Goal: Task Accomplishment & Management: Manage account settings

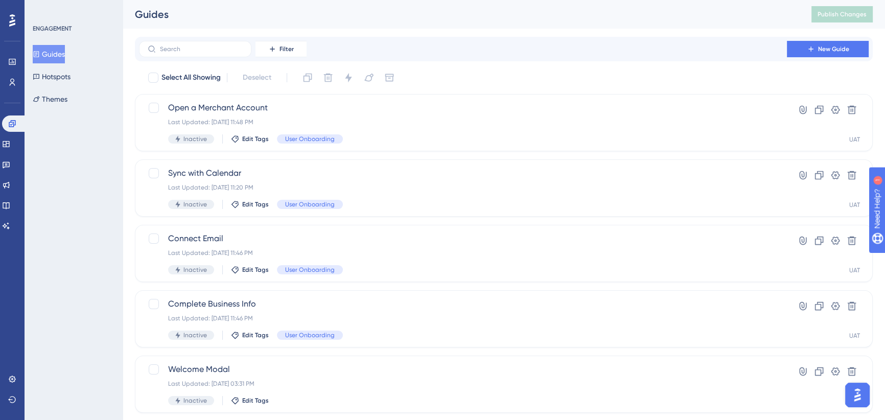
click at [674, 7] on div "Guides" at bounding box center [460, 14] width 651 height 14
click at [10, 144] on icon at bounding box center [6, 144] width 8 height 8
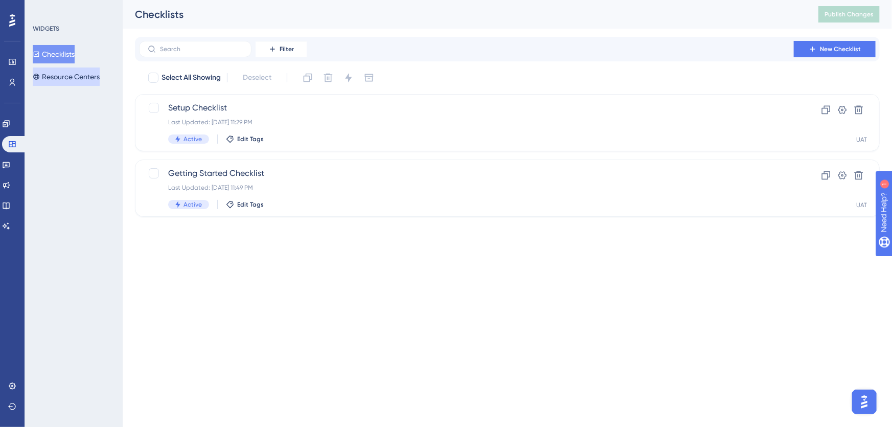
click at [58, 72] on button "Resource Centers" at bounding box center [66, 76] width 67 height 18
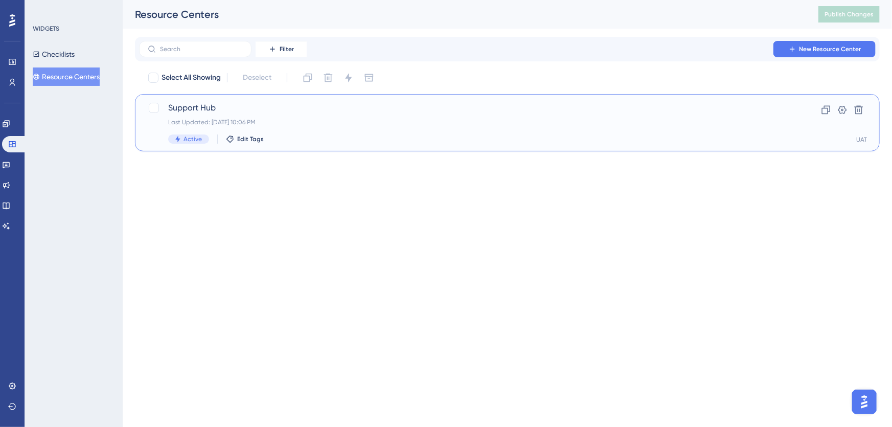
click at [318, 113] on div "Support Hub Last Updated: [DATE] 10:06 PM Active Edit Tags" at bounding box center [466, 123] width 597 height 42
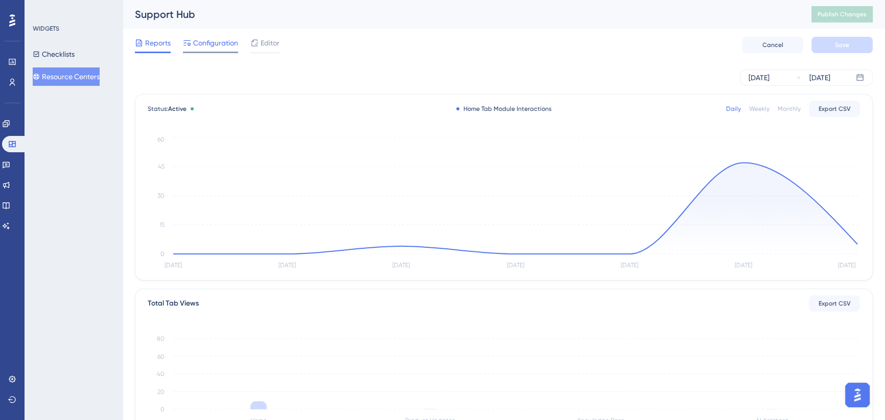
click at [223, 45] on span "Configuration" at bounding box center [215, 43] width 45 height 12
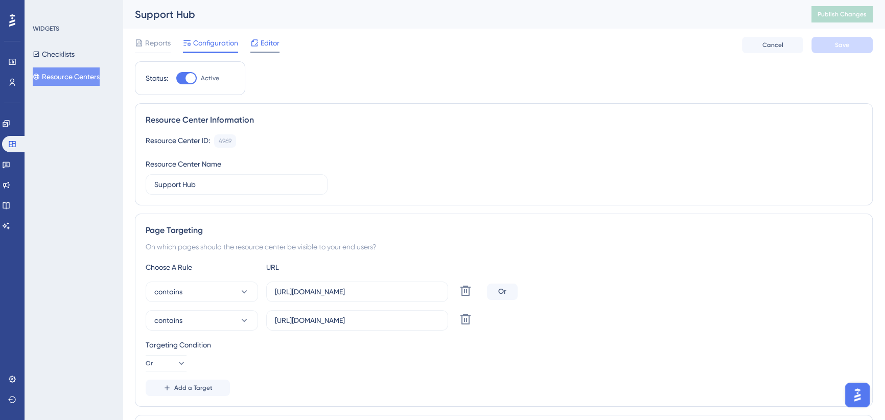
click at [264, 42] on span "Editor" at bounding box center [270, 43] width 19 height 12
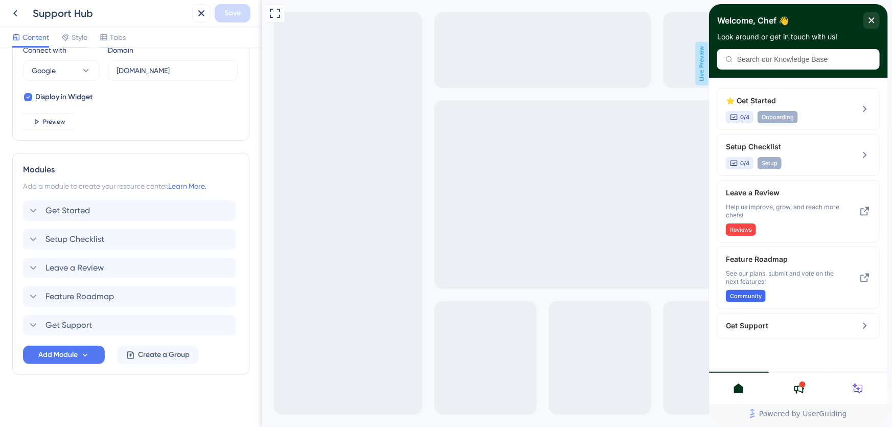
scroll to position [46, 0]
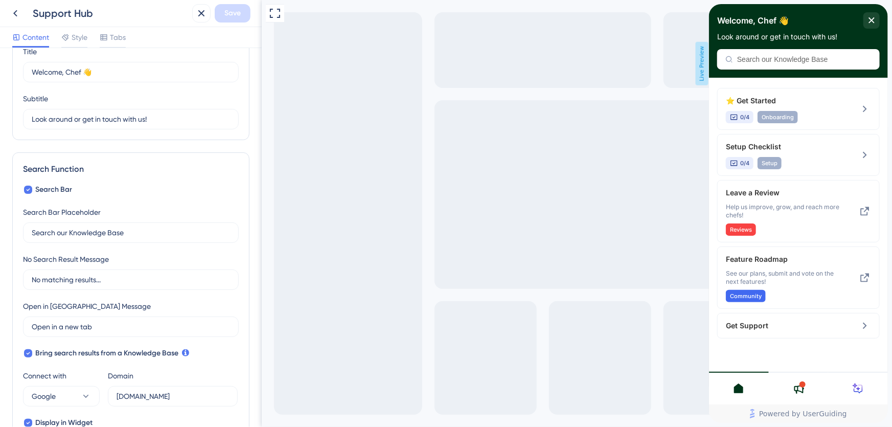
click at [71, 32] on div "Style" at bounding box center [74, 37] width 26 height 12
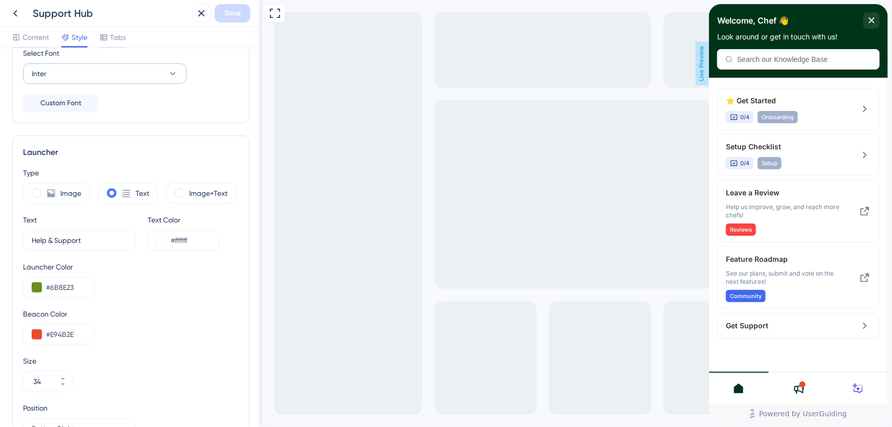
scroll to position [307, 0]
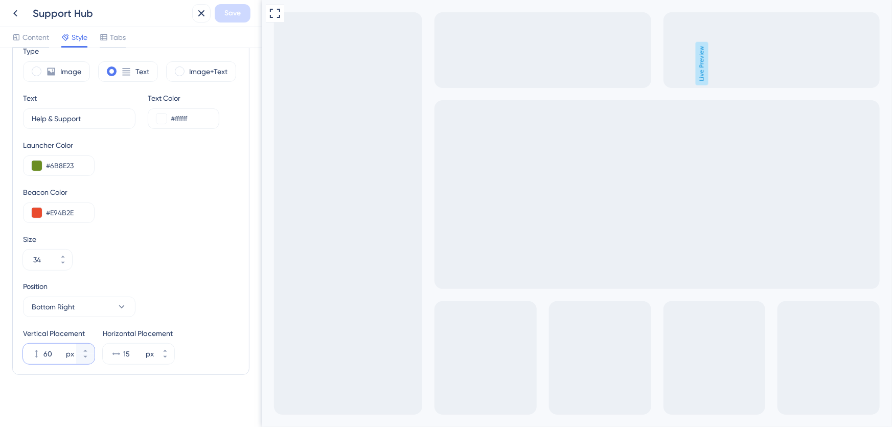
click at [51, 352] on input "60" at bounding box center [53, 354] width 20 height 12
click at [48, 352] on input "60" at bounding box center [53, 354] width 20 height 12
click at [48, 352] on input "80" at bounding box center [53, 354] width 20 height 12
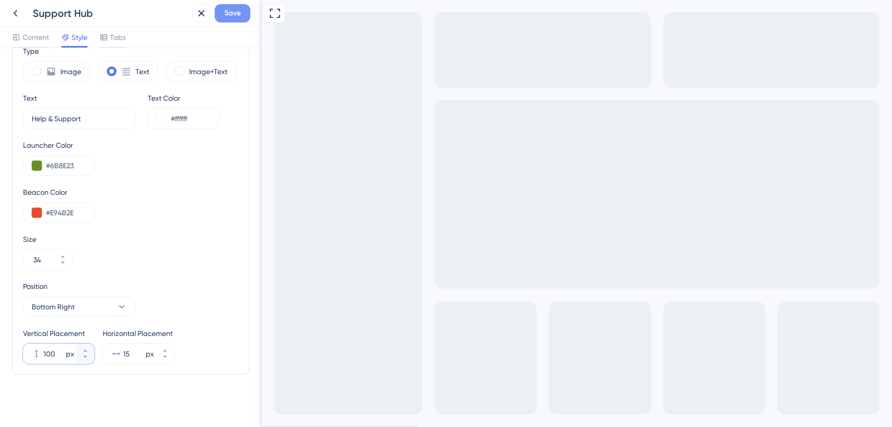
type input "100"
click at [235, 15] on span "Save" at bounding box center [232, 13] width 16 height 12
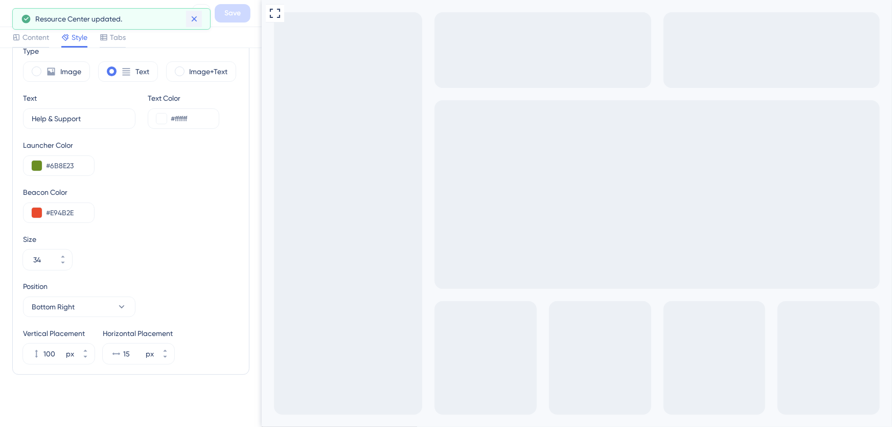
click at [194, 18] on icon at bounding box center [194, 19] width 6 height 6
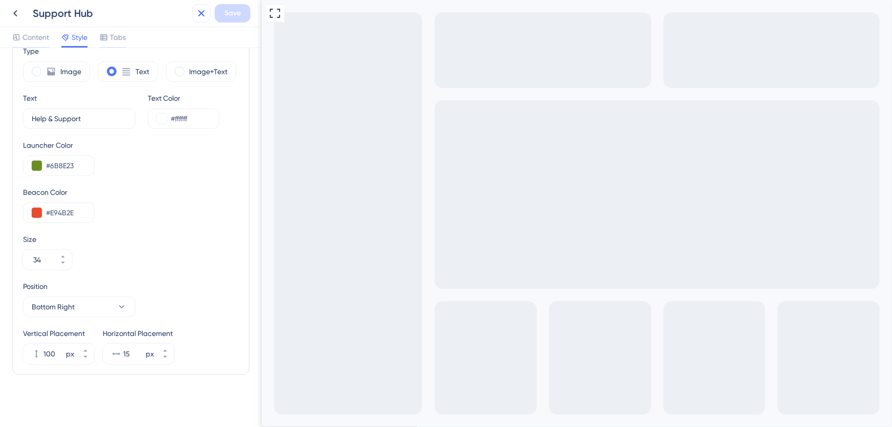
click at [203, 10] on icon at bounding box center [201, 13] width 12 height 12
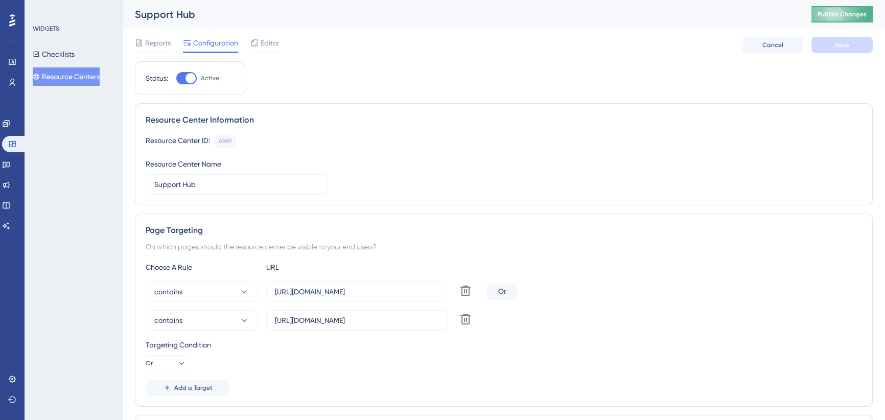
click at [837, 15] on span "Publish Changes" at bounding box center [842, 14] width 49 height 8
click at [260, 42] on div "Editor" at bounding box center [264, 43] width 29 height 12
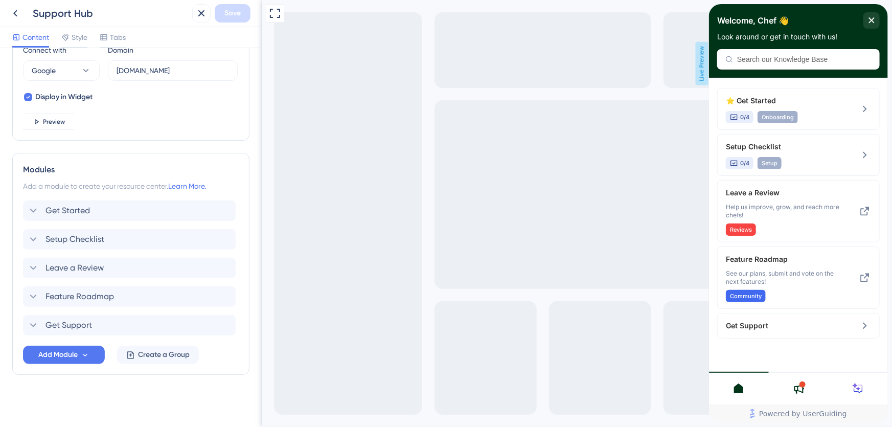
click at [85, 35] on span "Style" at bounding box center [80, 37] width 16 height 12
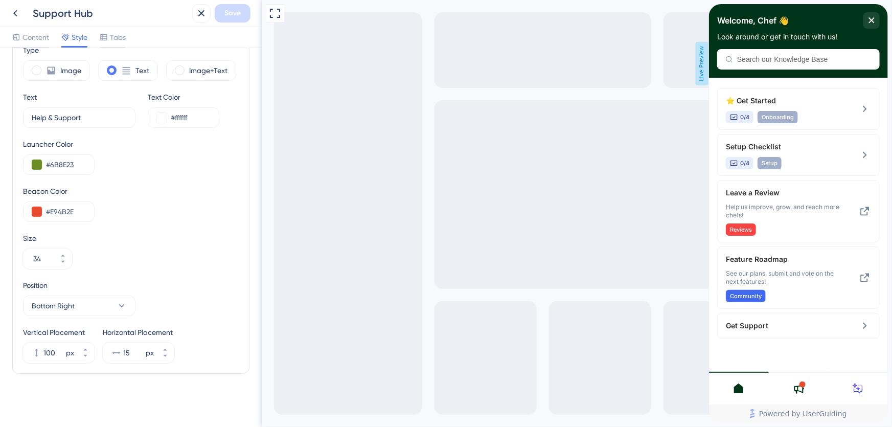
scroll to position [307, 0]
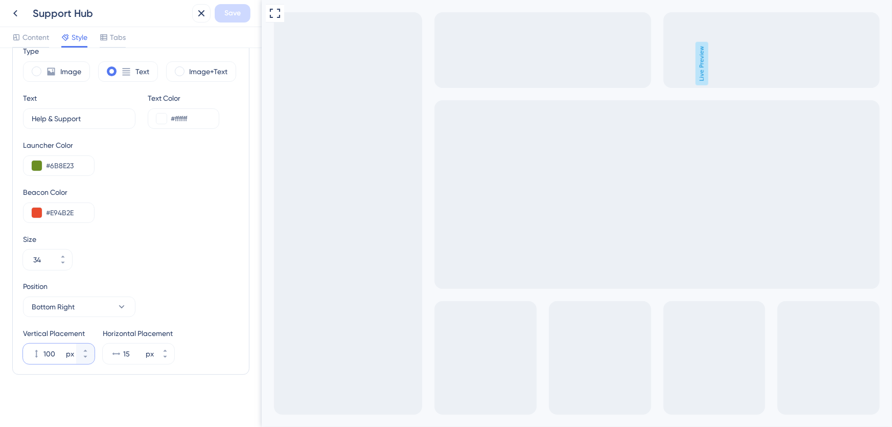
click at [57, 349] on input "100" at bounding box center [53, 354] width 20 height 12
click at [47, 354] on input "100" at bounding box center [53, 354] width 20 height 12
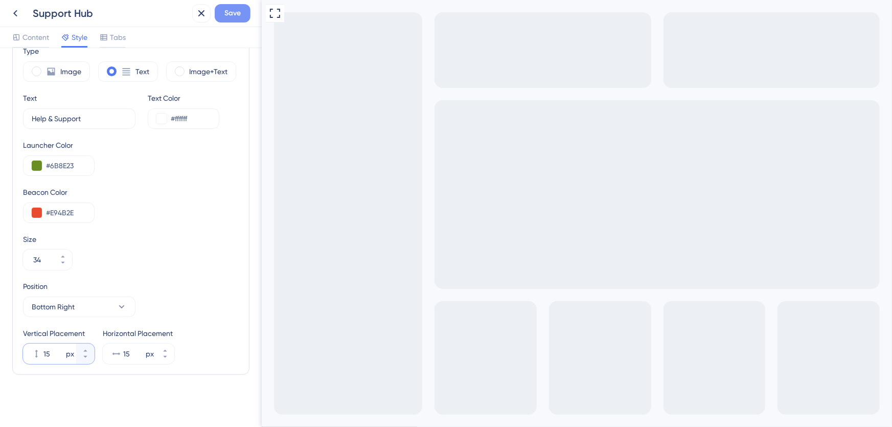
type input "15"
click at [229, 12] on span "Save" at bounding box center [232, 13] width 16 height 12
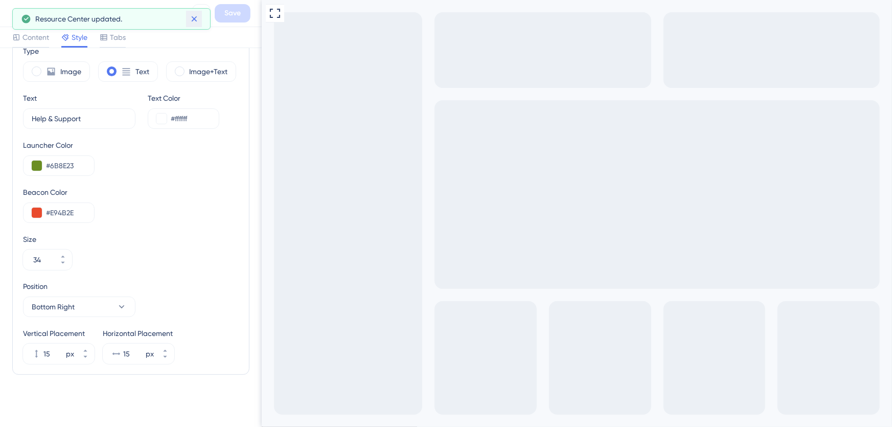
click at [196, 17] on icon at bounding box center [194, 19] width 10 height 10
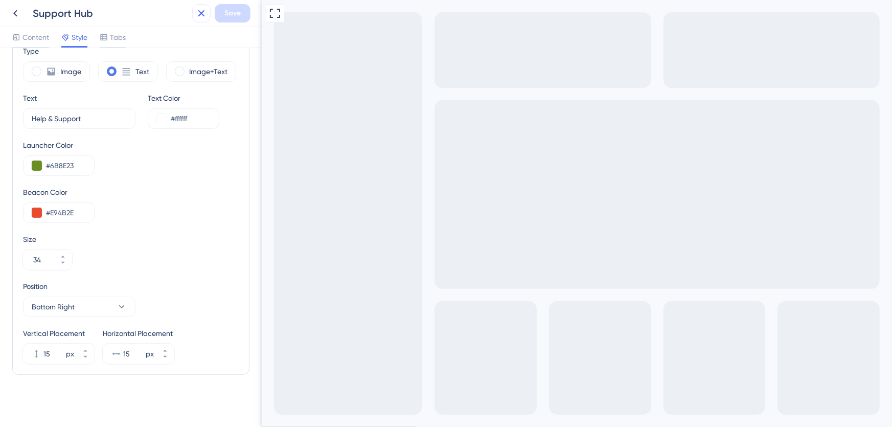
click at [203, 13] on icon at bounding box center [201, 13] width 12 height 12
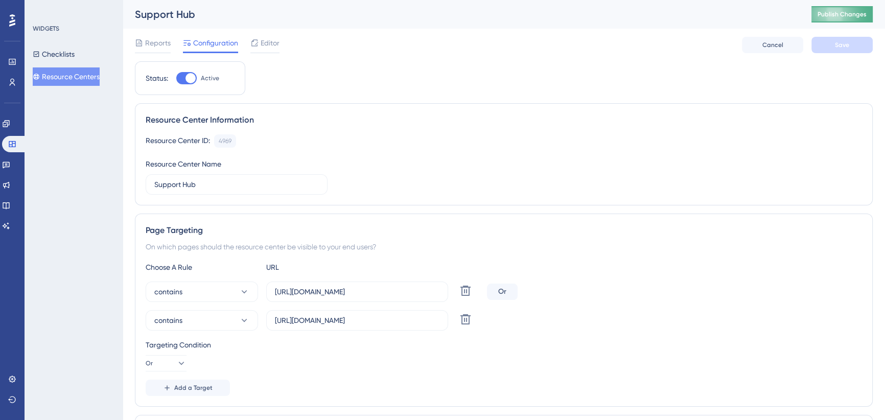
click at [849, 15] on span "Publish Changes" at bounding box center [842, 14] width 49 height 8
click at [262, 41] on span "Editor" at bounding box center [270, 43] width 19 height 12
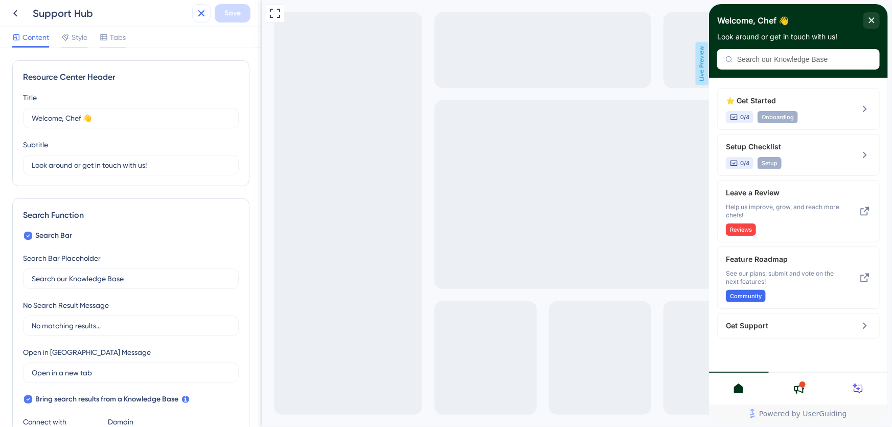
click at [204, 12] on icon at bounding box center [201, 13] width 12 height 12
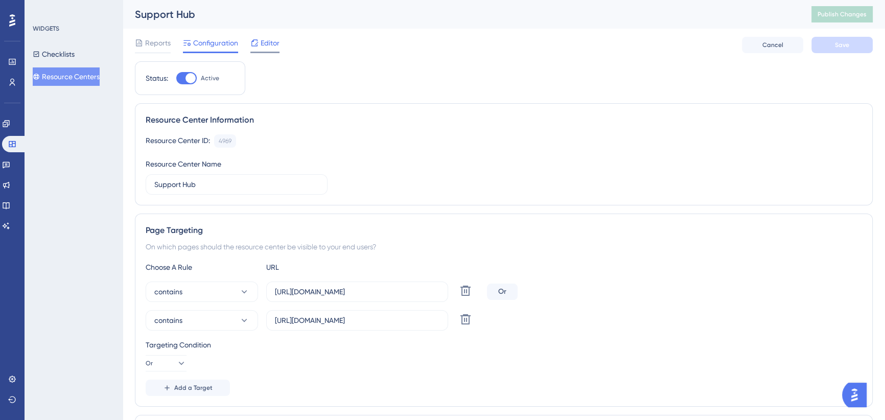
click at [267, 42] on span "Editor" at bounding box center [270, 43] width 19 height 12
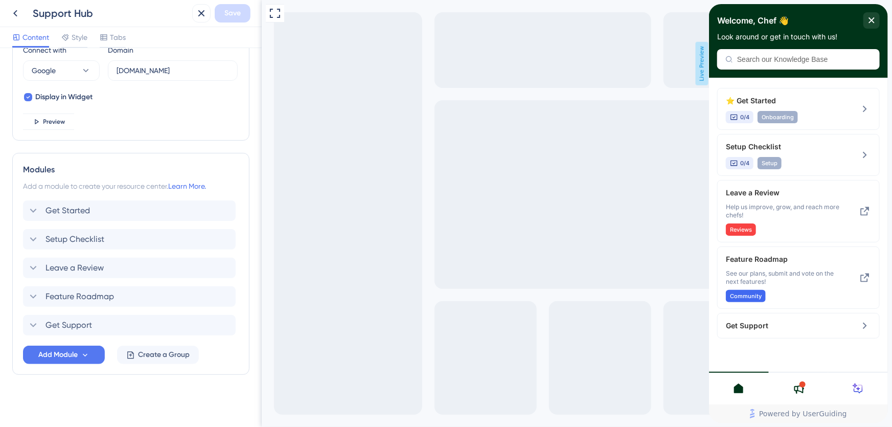
scroll to position [186, 0]
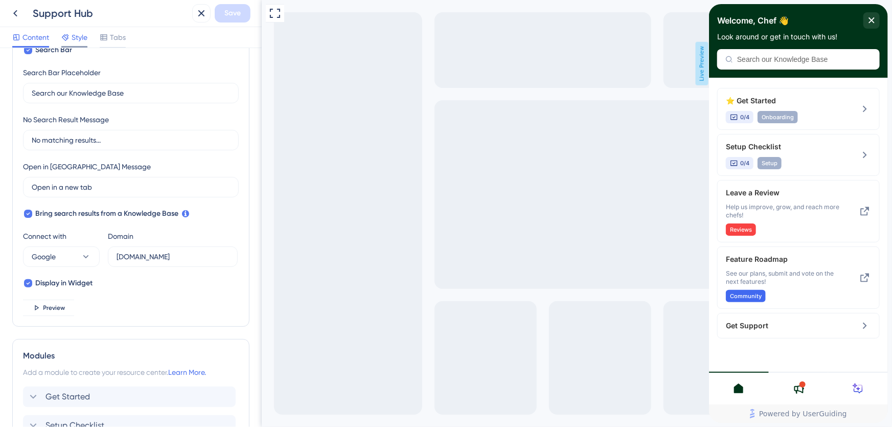
click at [83, 39] on span "Style" at bounding box center [80, 37] width 16 height 12
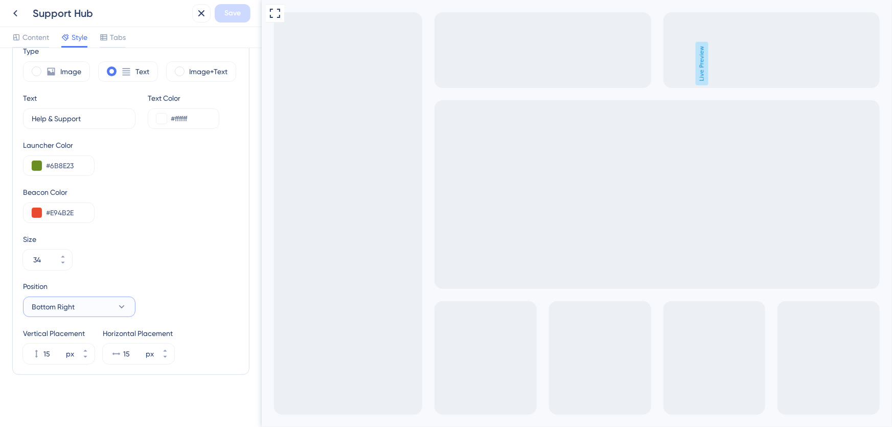
click at [119, 304] on icon at bounding box center [122, 307] width 10 height 10
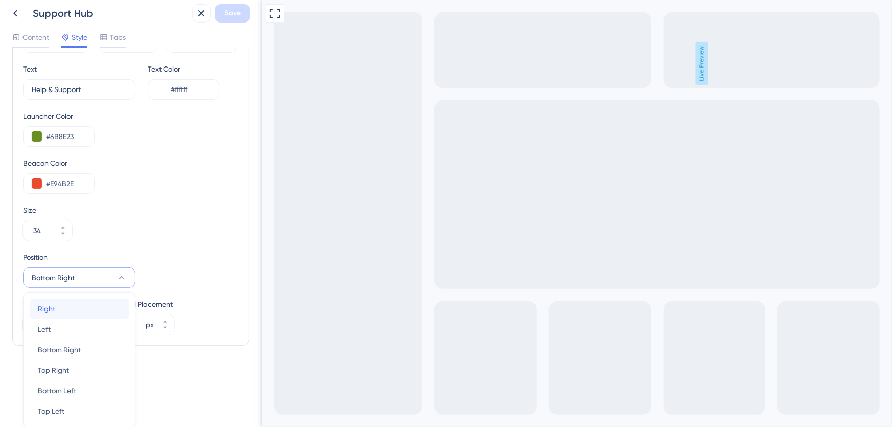
click at [86, 311] on div "Right Right" at bounding box center [79, 309] width 83 height 20
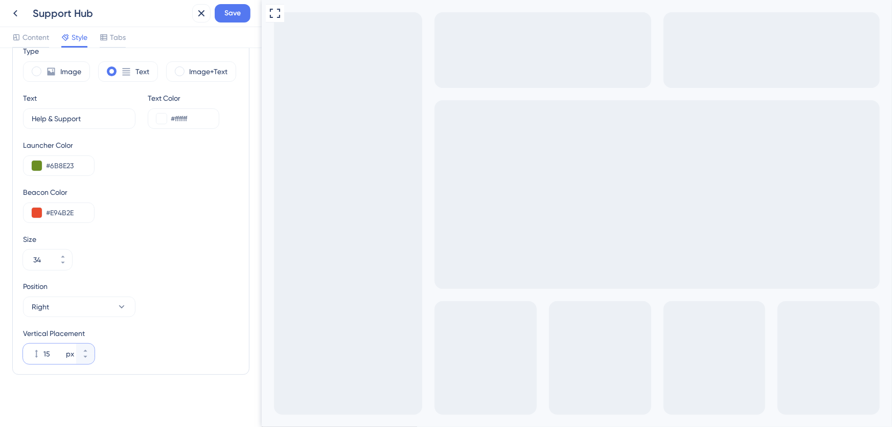
click at [47, 352] on input "15" at bounding box center [53, 354] width 20 height 12
click at [88, 357] on icon at bounding box center [85, 357] width 6 height 6
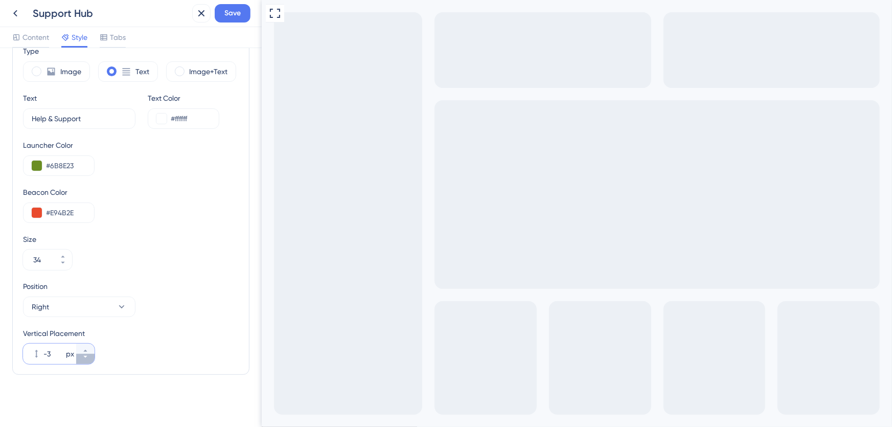
click at [88, 357] on icon at bounding box center [85, 357] width 6 height 6
click at [87, 357] on icon at bounding box center [85, 357] width 6 height 6
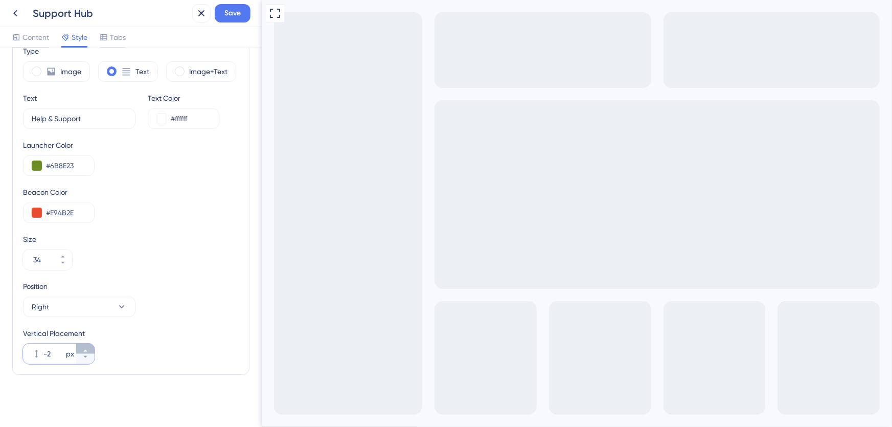
click at [85, 348] on icon at bounding box center [85, 351] width 6 height 6
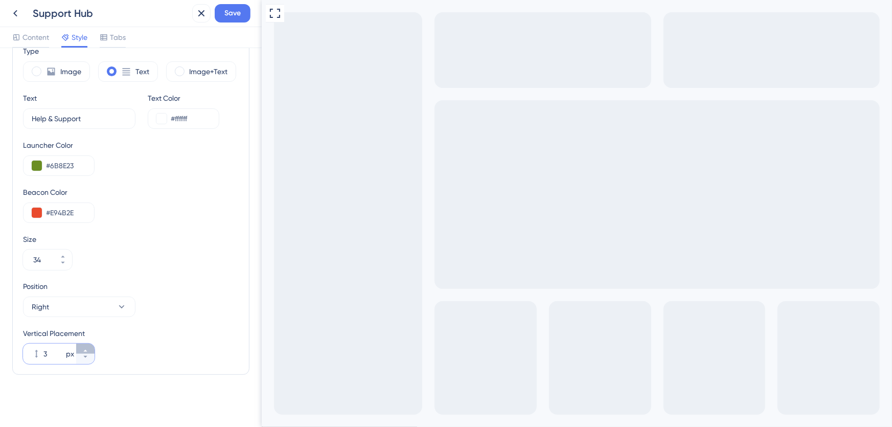
click at [85, 348] on icon at bounding box center [85, 351] width 6 height 6
click at [85, 358] on icon at bounding box center [85, 357] width 6 height 6
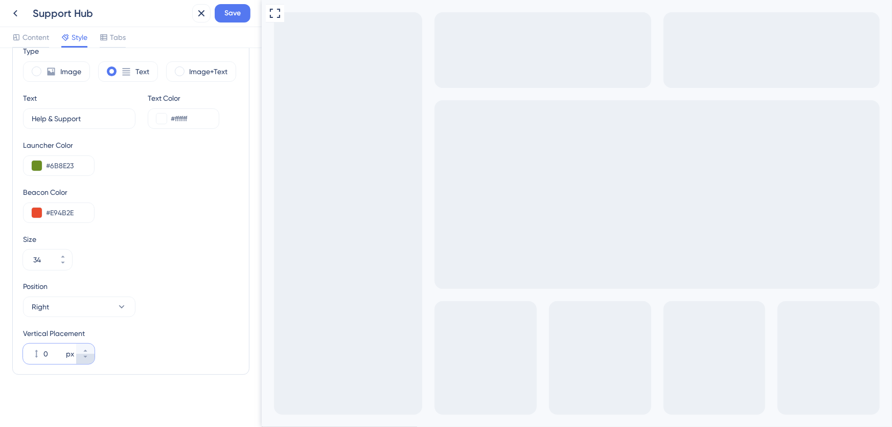
click at [85, 358] on icon at bounding box center [85, 357] width 6 height 6
click at [86, 360] on button "-300 px" at bounding box center [85, 359] width 18 height 10
click at [83, 349] on icon at bounding box center [85, 351] width 6 height 6
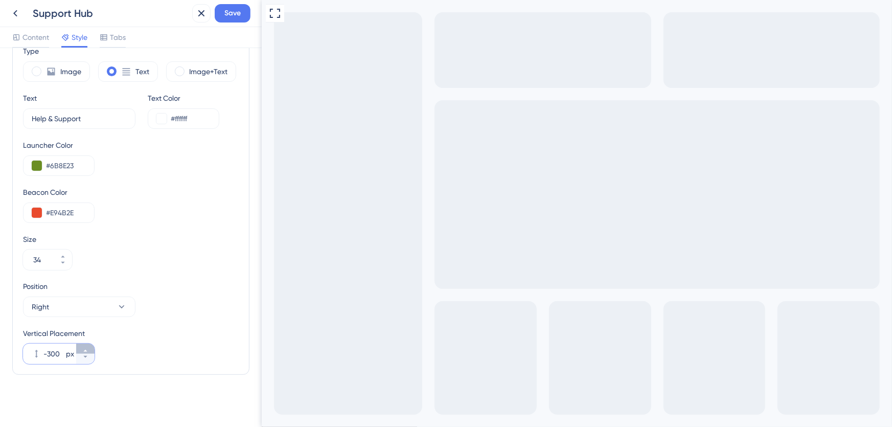
click at [83, 349] on icon at bounding box center [85, 351] width 6 height 6
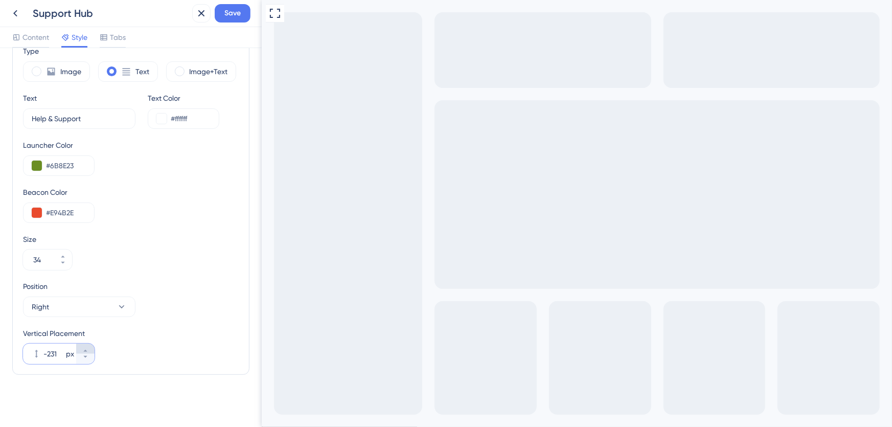
type input "-230"
click at [224, 15] on button "Save" at bounding box center [233, 13] width 36 height 18
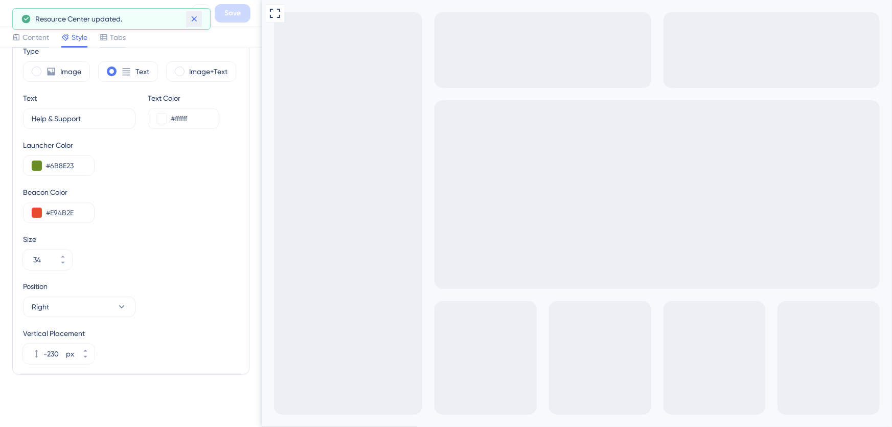
click at [192, 18] on icon at bounding box center [194, 19] width 10 height 10
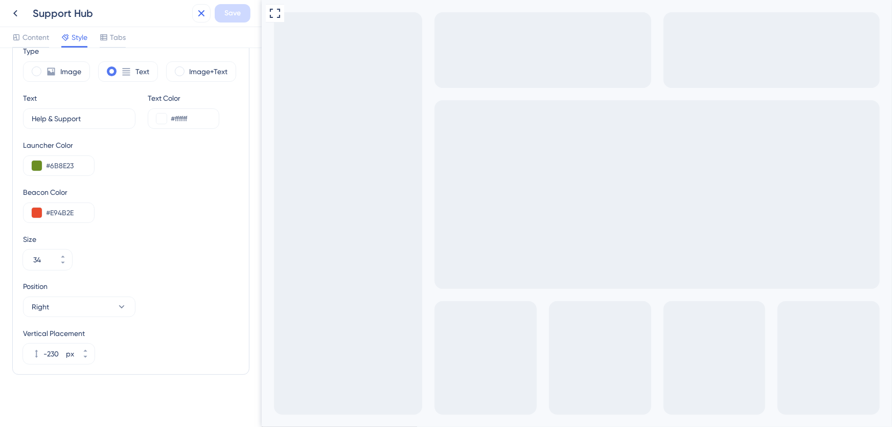
click at [203, 11] on icon at bounding box center [201, 13] width 7 height 7
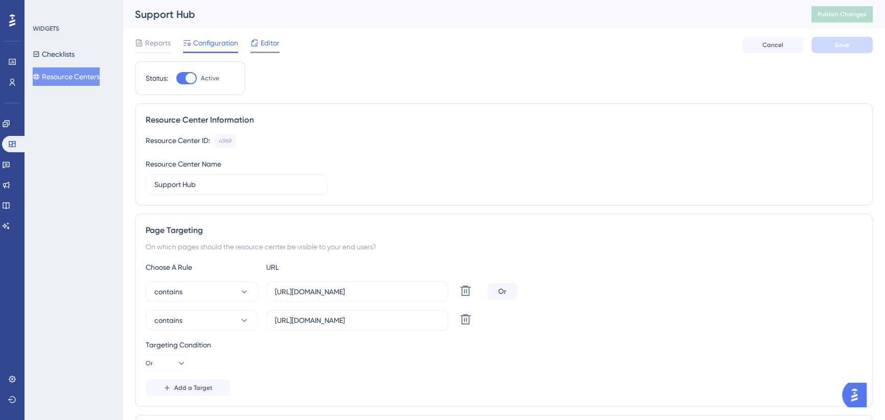
click at [255, 46] on icon at bounding box center [254, 43] width 8 height 8
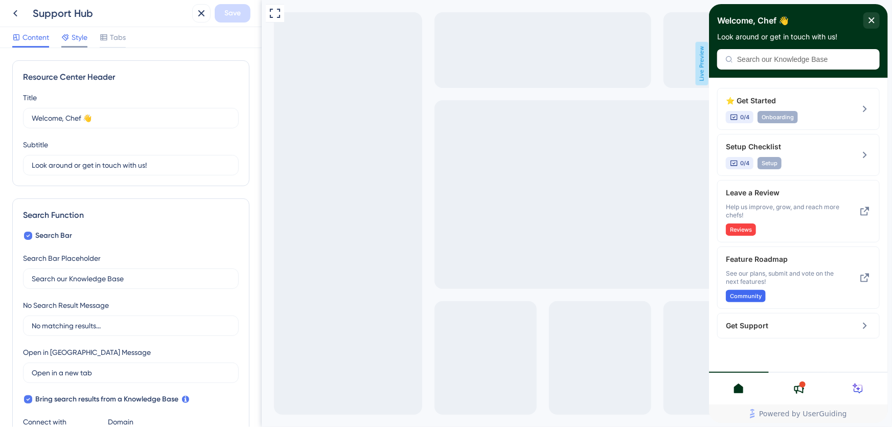
click at [81, 38] on span "Style" at bounding box center [80, 37] width 16 height 12
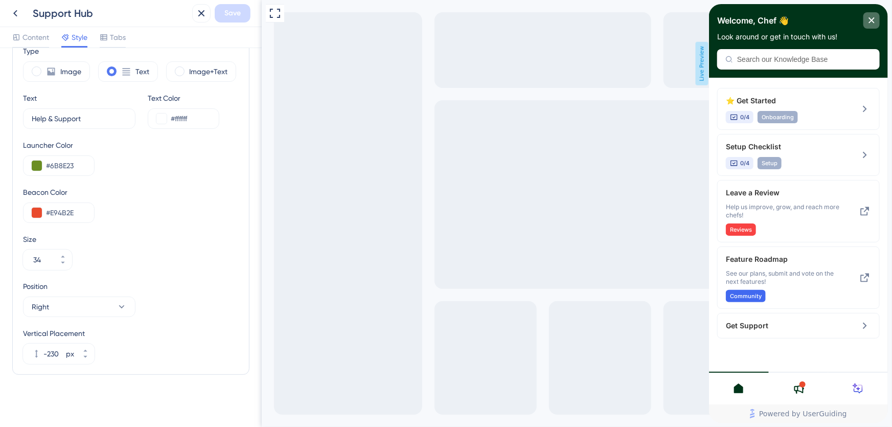
click at [873, 17] on icon "close resource center" at bounding box center [871, 20] width 6 height 6
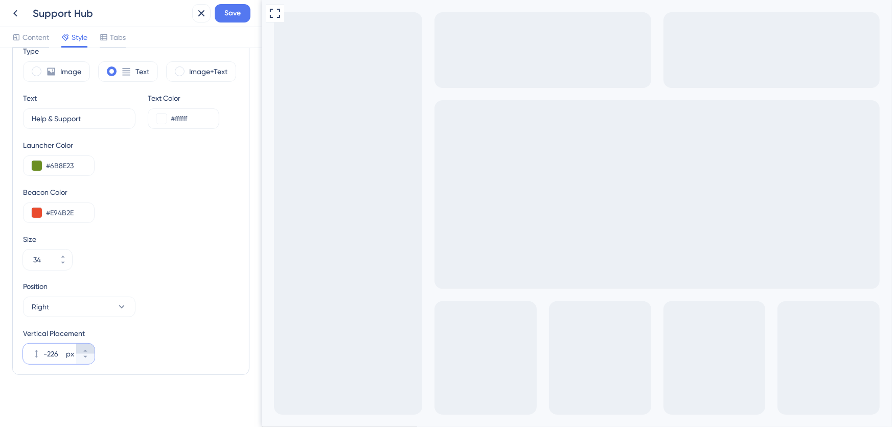
click at [88, 347] on button "-226 px" at bounding box center [85, 349] width 18 height 10
click at [86, 358] on icon at bounding box center [85, 357] width 6 height 6
click at [85, 358] on icon at bounding box center [85, 357] width 6 height 6
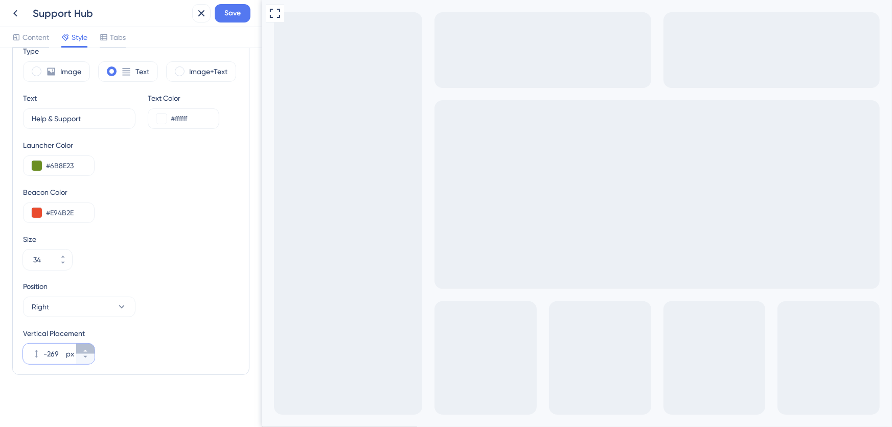
click at [83, 348] on icon at bounding box center [85, 351] width 6 height 6
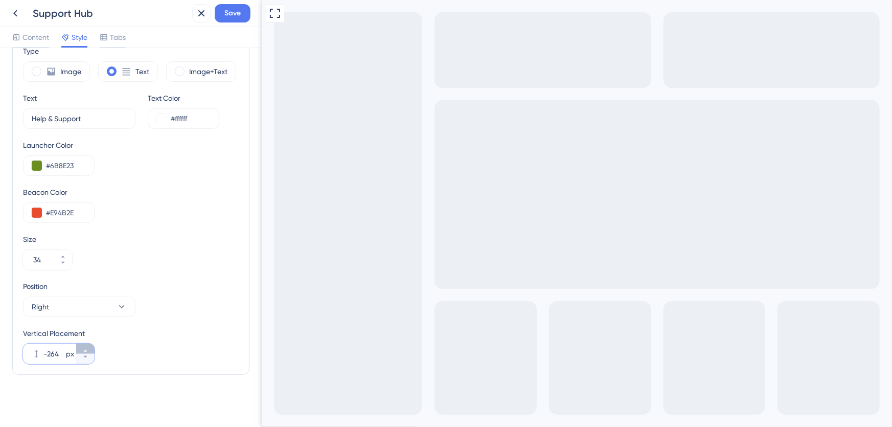
click at [83, 348] on icon at bounding box center [85, 351] width 6 height 6
type input "-260"
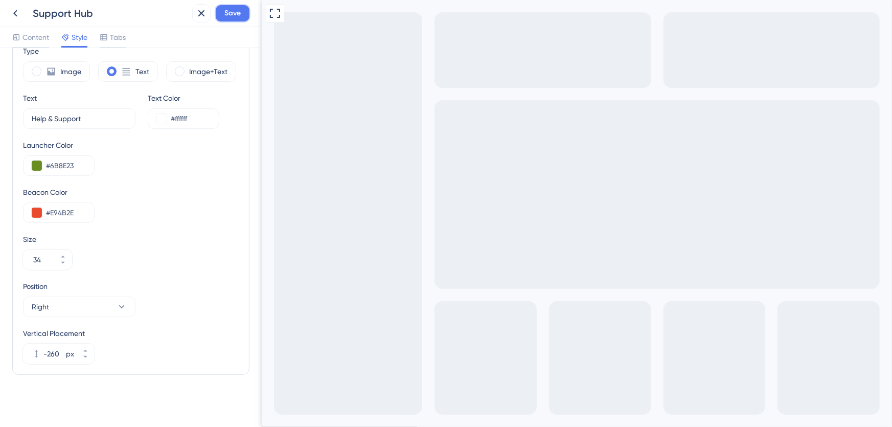
click at [227, 11] on span "Save" at bounding box center [232, 13] width 16 height 12
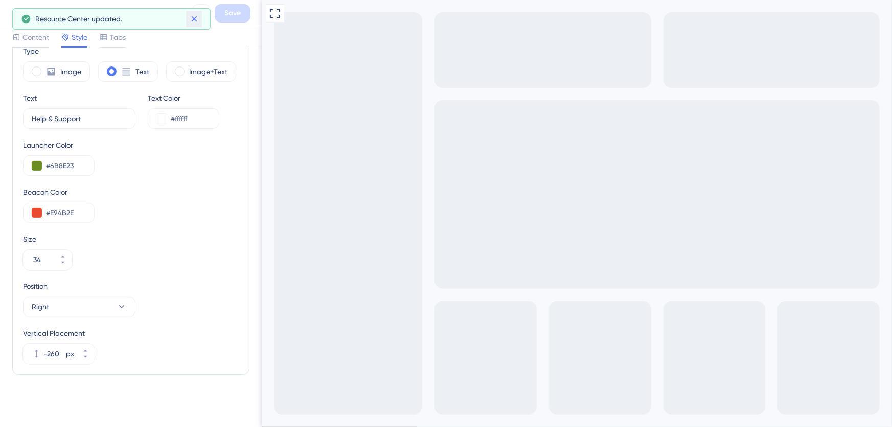
click at [197, 15] on button at bounding box center [194, 19] width 16 height 16
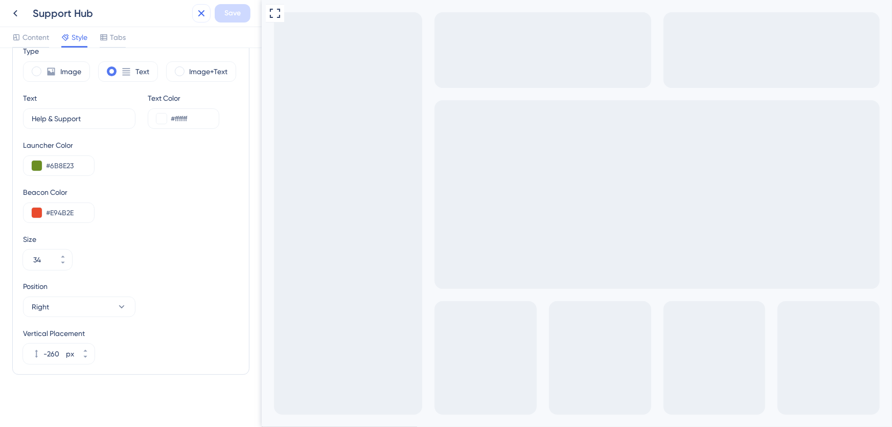
click at [197, 15] on icon at bounding box center [201, 13] width 12 height 12
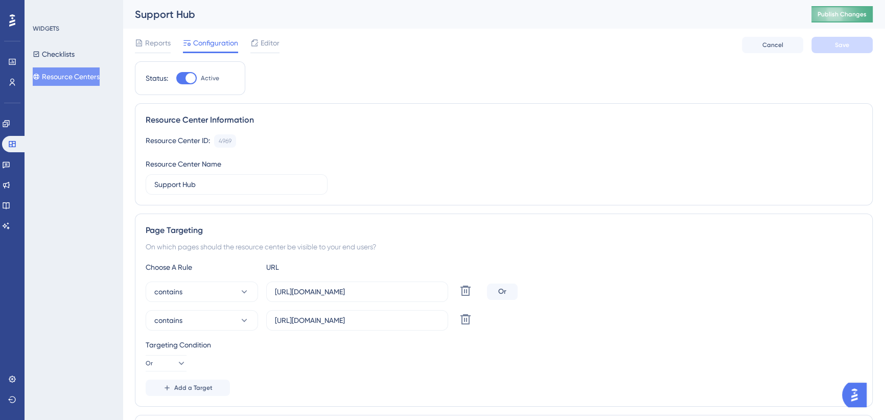
click at [846, 14] on span "Publish Changes" at bounding box center [842, 14] width 49 height 8
click at [268, 42] on span "Editor" at bounding box center [270, 43] width 19 height 12
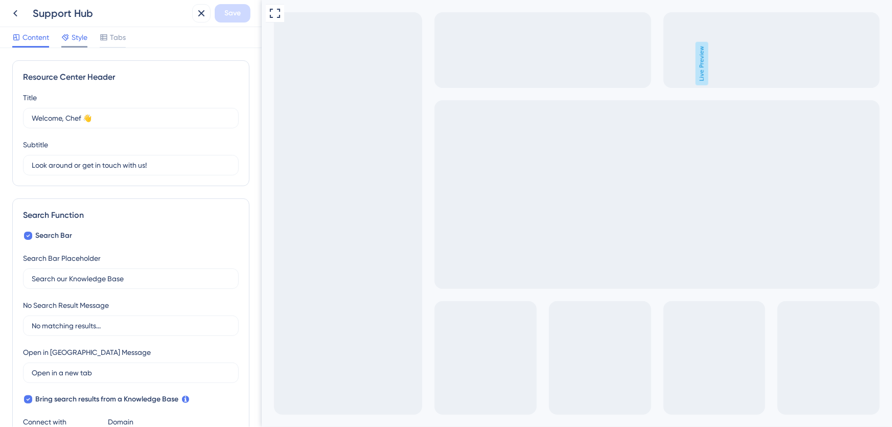
click at [84, 39] on span "Style" at bounding box center [80, 37] width 16 height 12
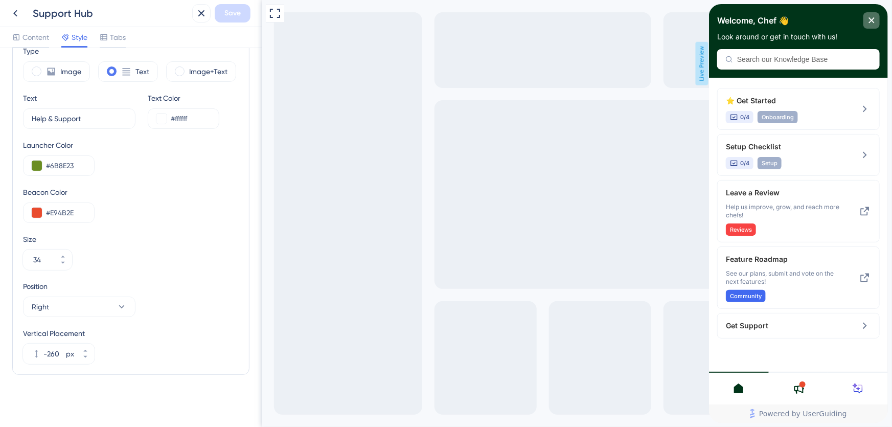
drag, startPoint x: 868, startPoint y: 22, endPoint x: 1179, endPoint y: 187, distance: 352.2
click at [868, 22] on div "close resource center" at bounding box center [871, 20] width 16 height 16
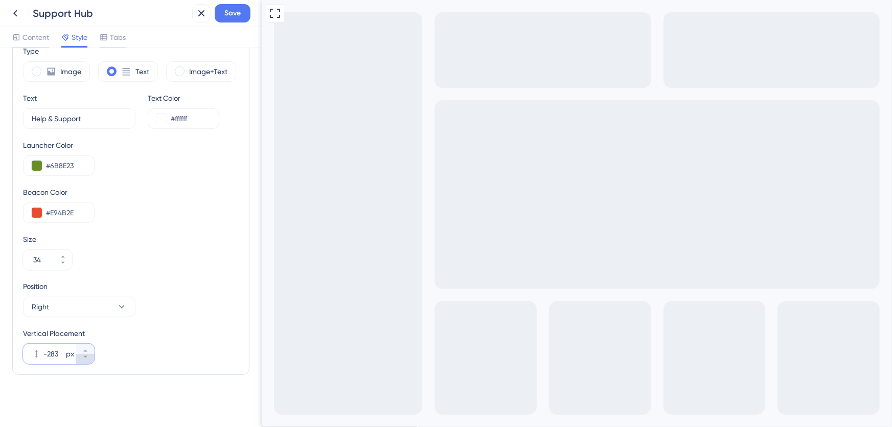
click at [82, 359] on button "-283 px" at bounding box center [85, 359] width 18 height 10
click at [82, 359] on button "-284 px" at bounding box center [85, 359] width 18 height 10
click at [82, 359] on button "-285 px" at bounding box center [85, 359] width 18 height 10
click at [82, 348] on icon at bounding box center [85, 351] width 6 height 6
type input "-285"
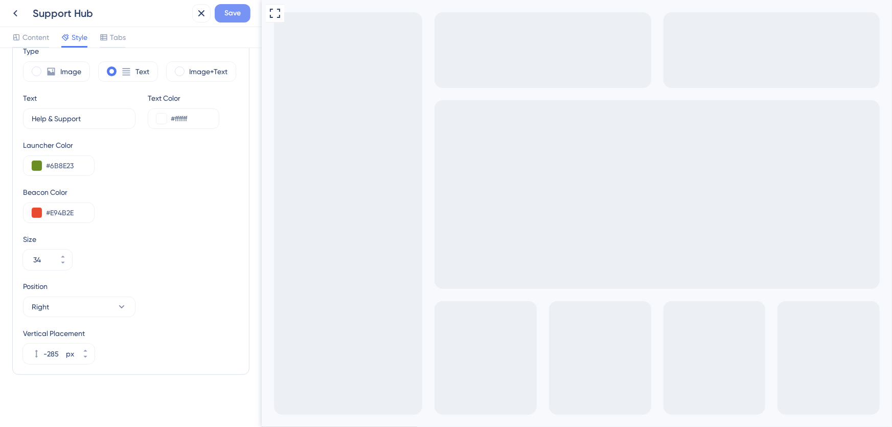
click at [233, 13] on span "Save" at bounding box center [232, 13] width 16 height 12
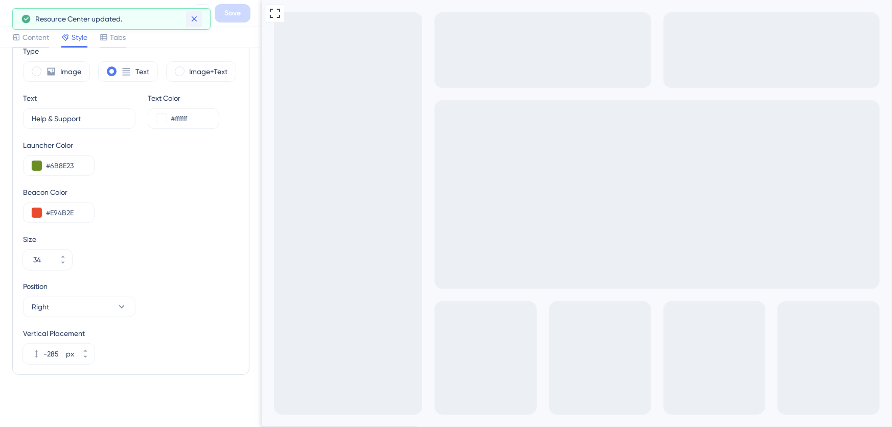
click at [198, 14] on icon at bounding box center [194, 19] width 10 height 10
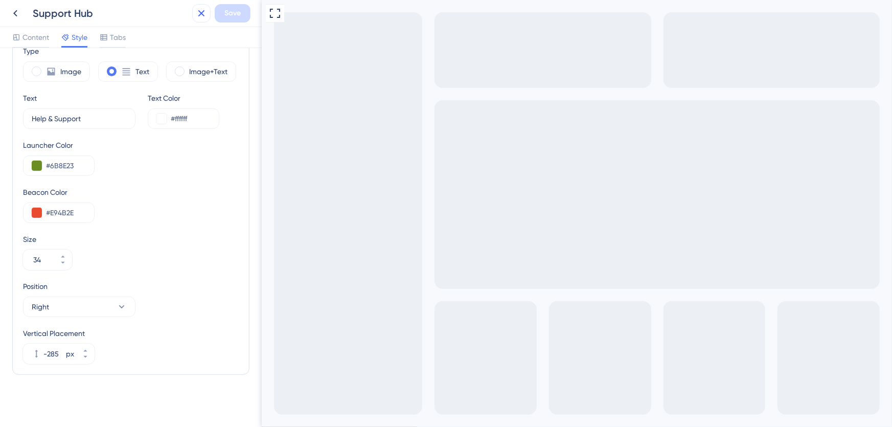
click at [201, 10] on icon at bounding box center [201, 13] width 12 height 12
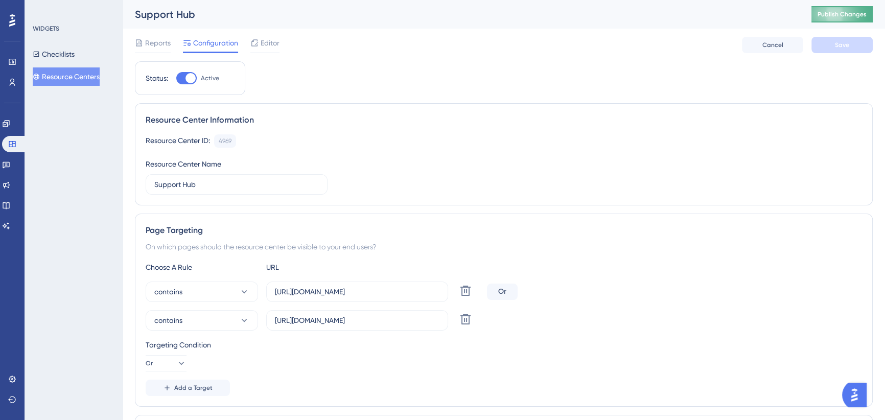
click at [837, 16] on span "Publish Changes" at bounding box center [842, 14] width 49 height 8
